Goal: Check status: Check status

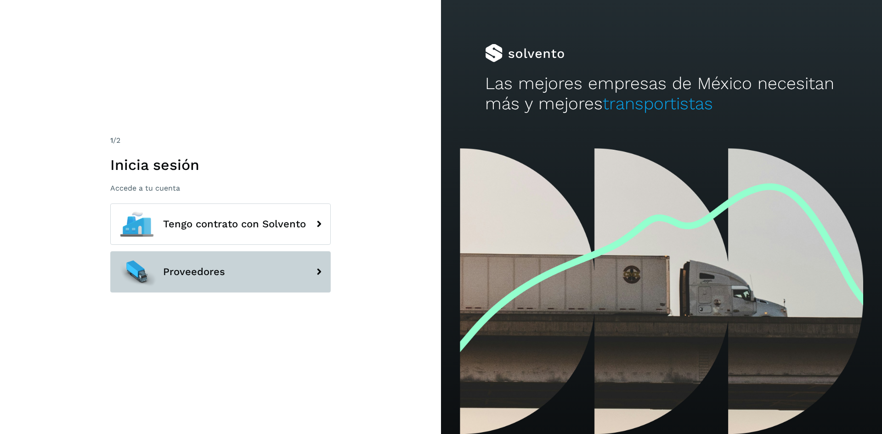
click at [271, 275] on button "Proveedores" at bounding box center [220, 271] width 221 height 41
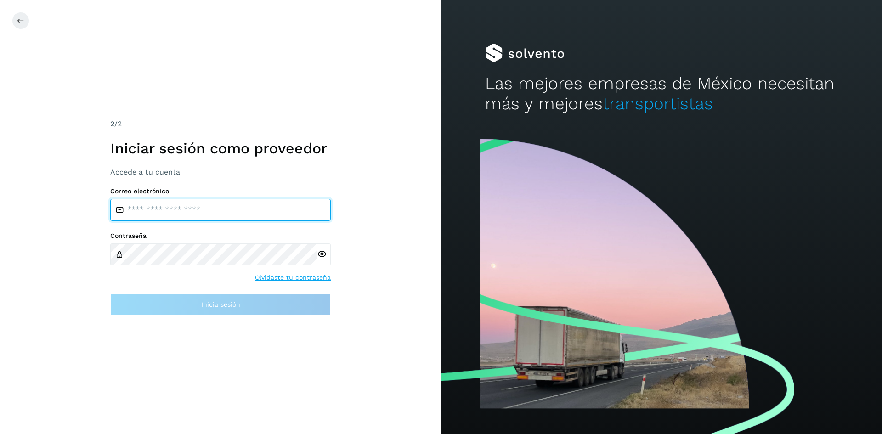
type input "**********"
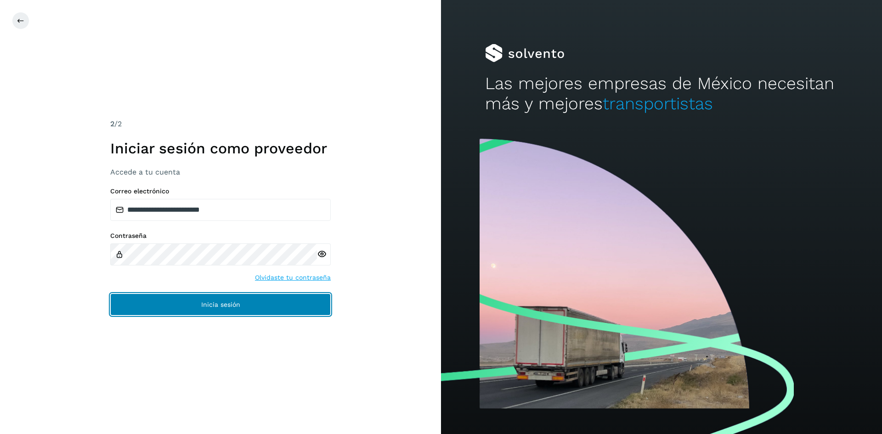
click at [269, 300] on button "Inicia sesión" at bounding box center [220, 305] width 221 height 22
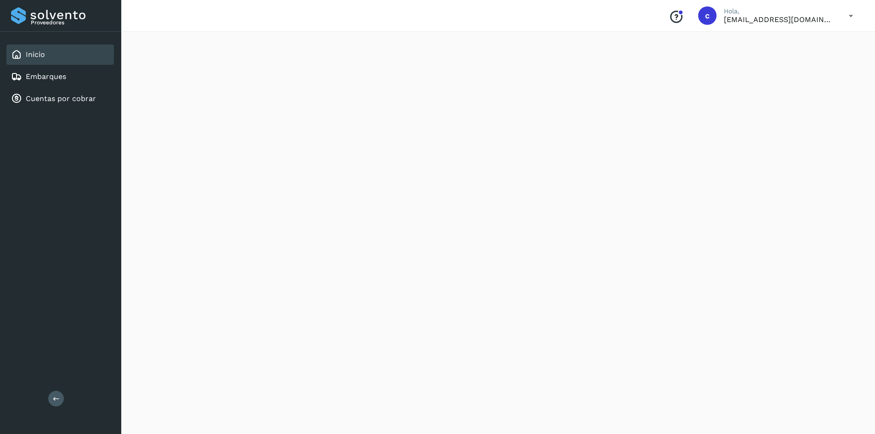
scroll to position [736, 0]
click at [61, 76] on link "Embarques" at bounding box center [46, 76] width 40 height 9
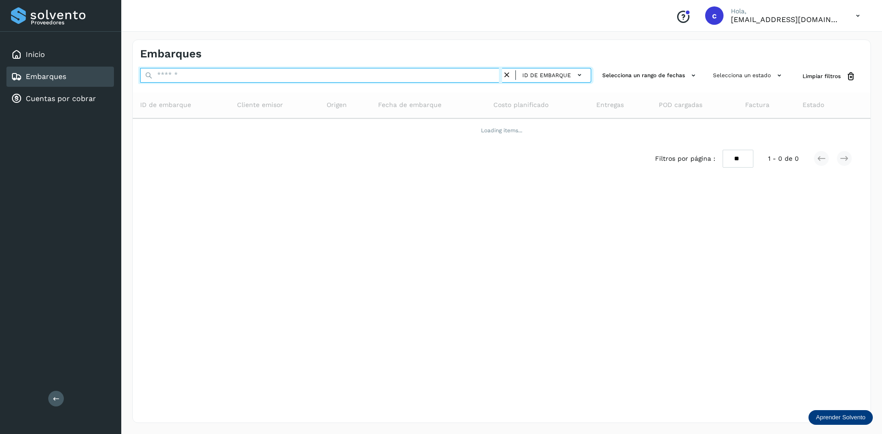
click at [302, 78] on input "text" at bounding box center [321, 75] width 362 height 15
paste input "**********"
type input "**********"
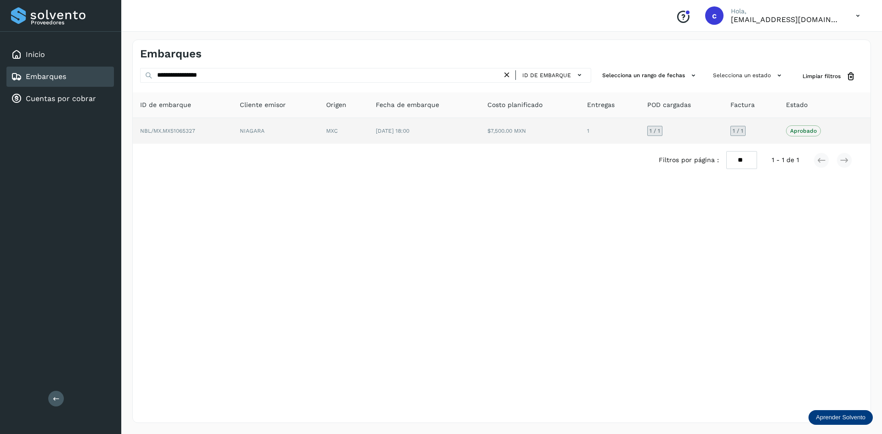
click at [580, 137] on td "$7,500.00 MXN" at bounding box center [610, 131] width 60 height 26
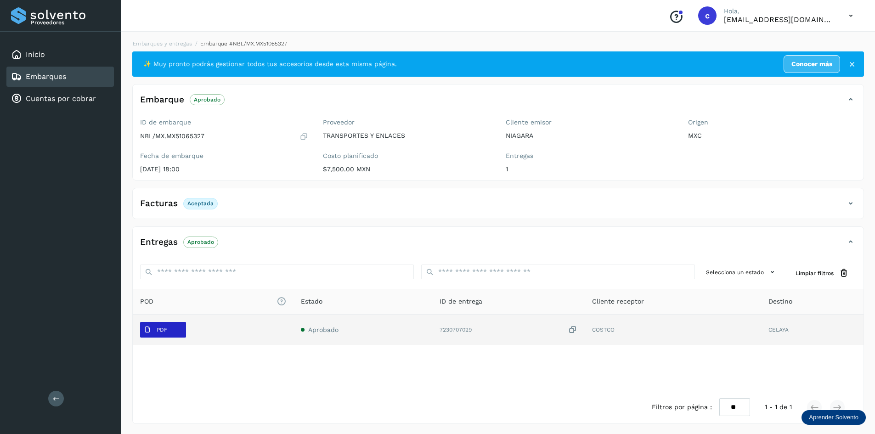
click at [151, 333] on span "PDF" at bounding box center [155, 330] width 31 height 15
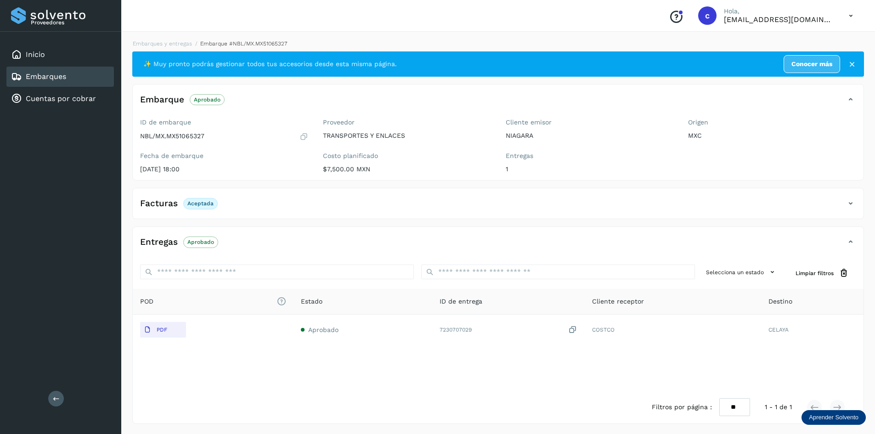
click at [194, 137] on p "NBL/MX.MX51065327" at bounding box center [172, 136] width 64 height 8
copy p "MX51065327"
click at [266, 35] on div "Embarques y entregas Embarque #NBL/MX.MX51065327 ✨ Muy pronto podrás gestionar …" at bounding box center [498, 231] width 754 height 407
click at [271, 44] on span "Embarque #NBL/MX.MX51065327" at bounding box center [243, 43] width 87 height 6
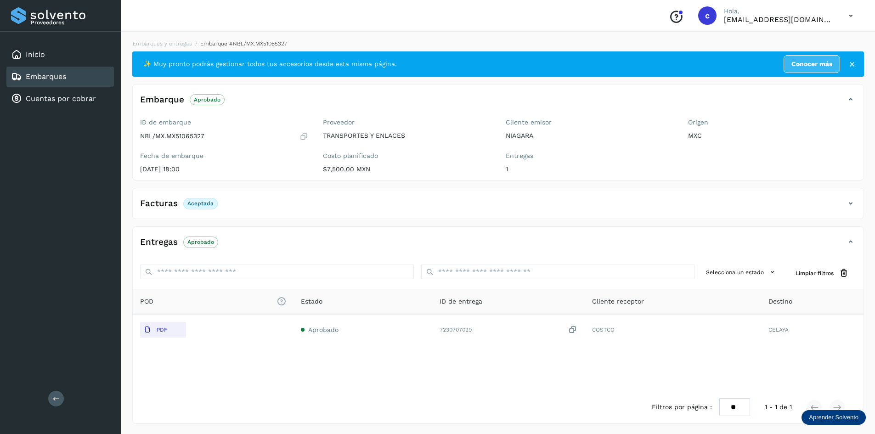
click at [271, 44] on span "Embarque #NBL/MX.MX51065327" at bounding box center [243, 43] width 87 height 6
click at [301, 138] on icon at bounding box center [304, 136] width 9 height 9
click at [77, 78] on div "Embarques" at bounding box center [60, 77] width 108 height 20
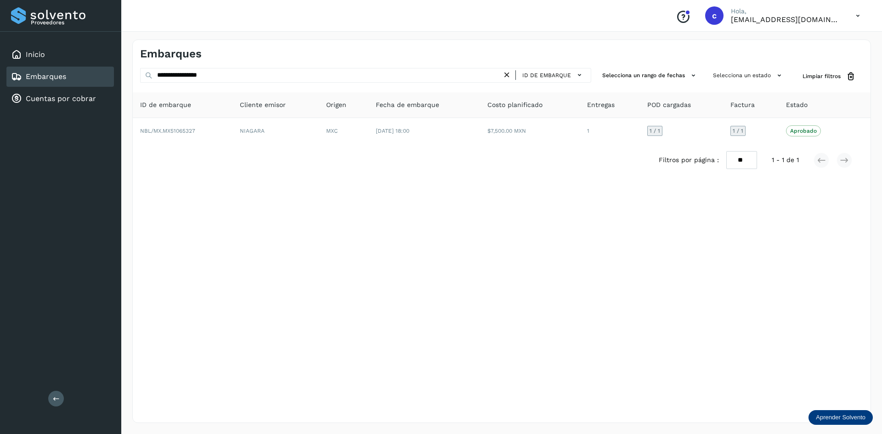
click at [108, 75] on div "Embarques" at bounding box center [60, 77] width 108 height 20
click at [72, 48] on div "Inicio" at bounding box center [60, 55] width 108 height 20
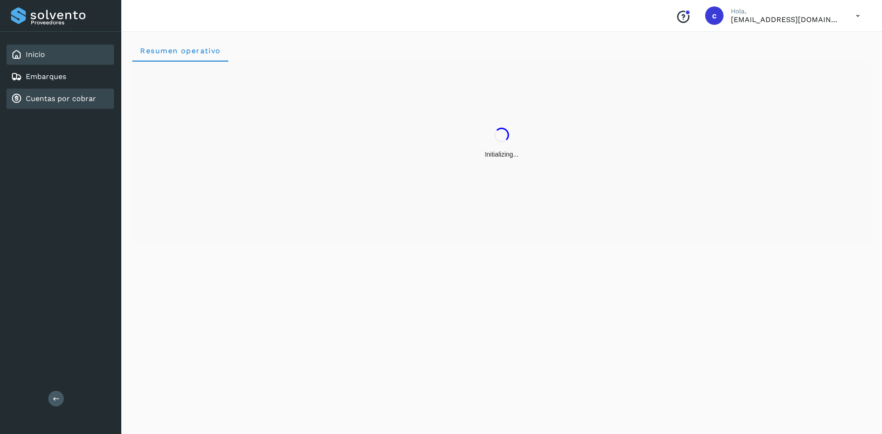
click at [70, 103] on div "Cuentas por cobrar" at bounding box center [53, 98] width 85 height 11
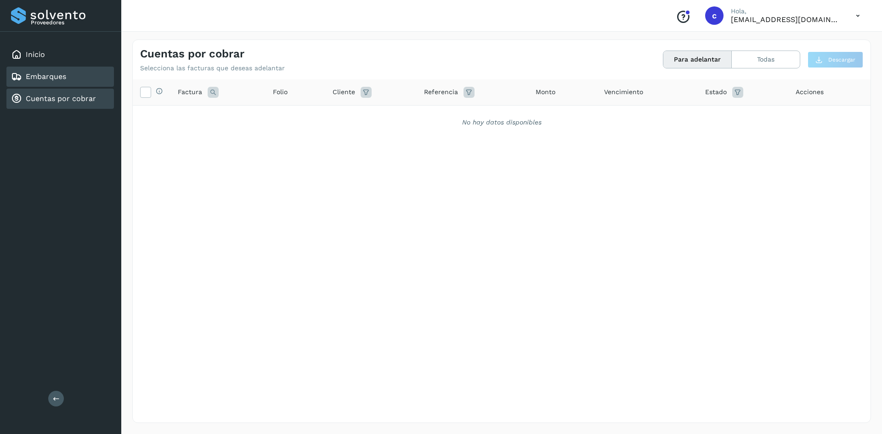
click at [57, 75] on link "Embarques" at bounding box center [46, 76] width 40 height 9
